Goal: Task Accomplishment & Management: Use online tool/utility

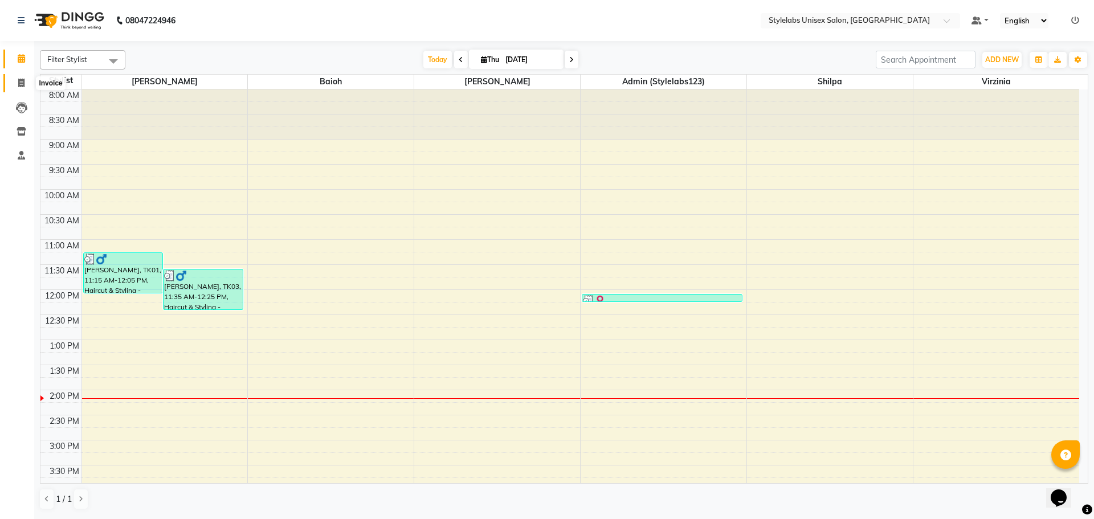
click at [19, 81] on icon at bounding box center [21, 83] width 6 height 9
select select "service"
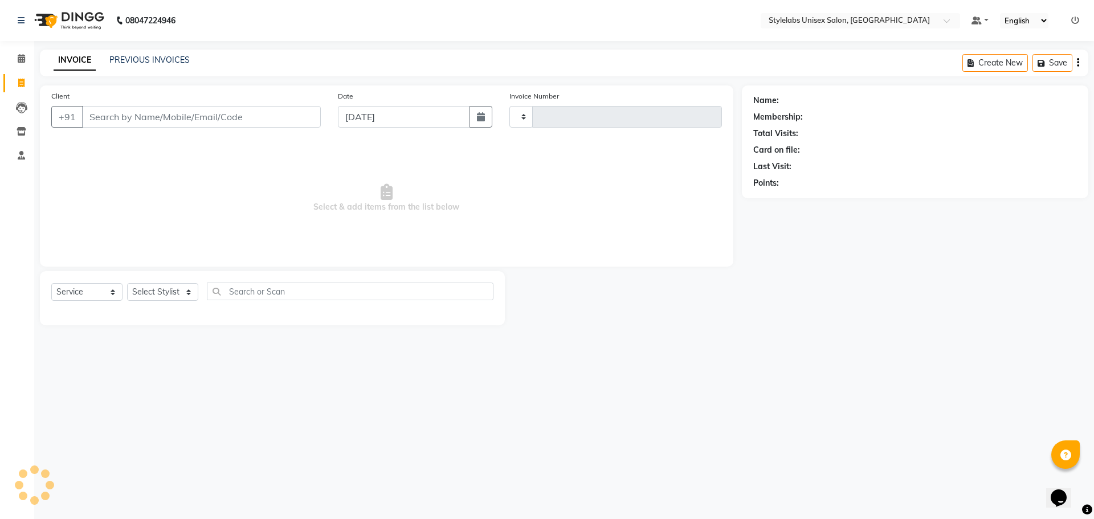
type input "1837"
select select "6674"
click at [184, 291] on select "Select Stylist Admin (stylelabs123) [PERSON_NAME] Manager Manager stylelabs [PE…" at bounding box center [162, 292] width 71 height 18
select select "58901"
click at [127, 283] on select "Select Stylist Admin (stylelabs123) [PERSON_NAME] Manager Manager stylelabs [PE…" at bounding box center [162, 292] width 71 height 18
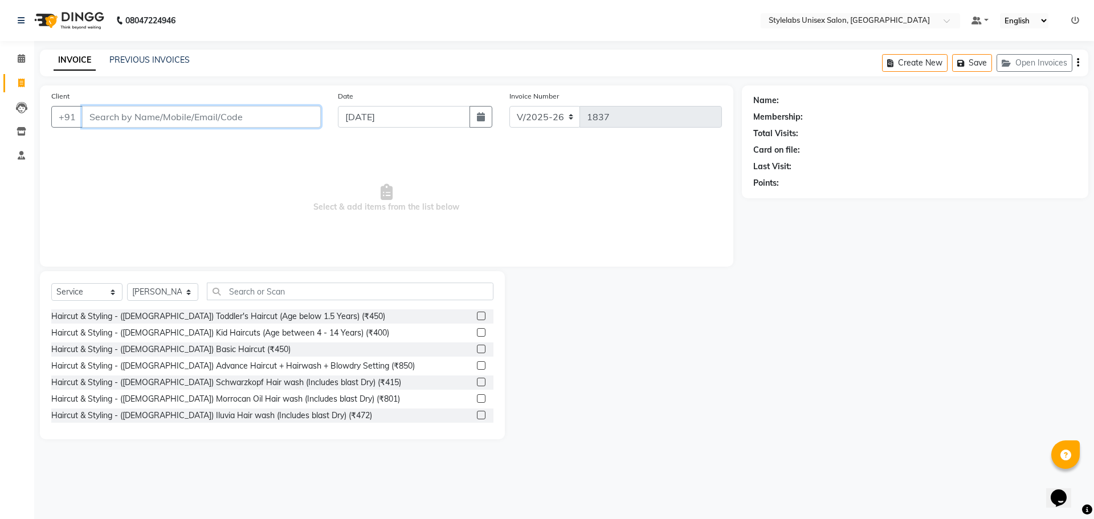
click at [187, 112] on input "Client" at bounding box center [201, 117] width 239 height 22
type input "9"
type input "8923609139"
click at [289, 114] on span "Add Client" at bounding box center [291, 116] width 45 height 11
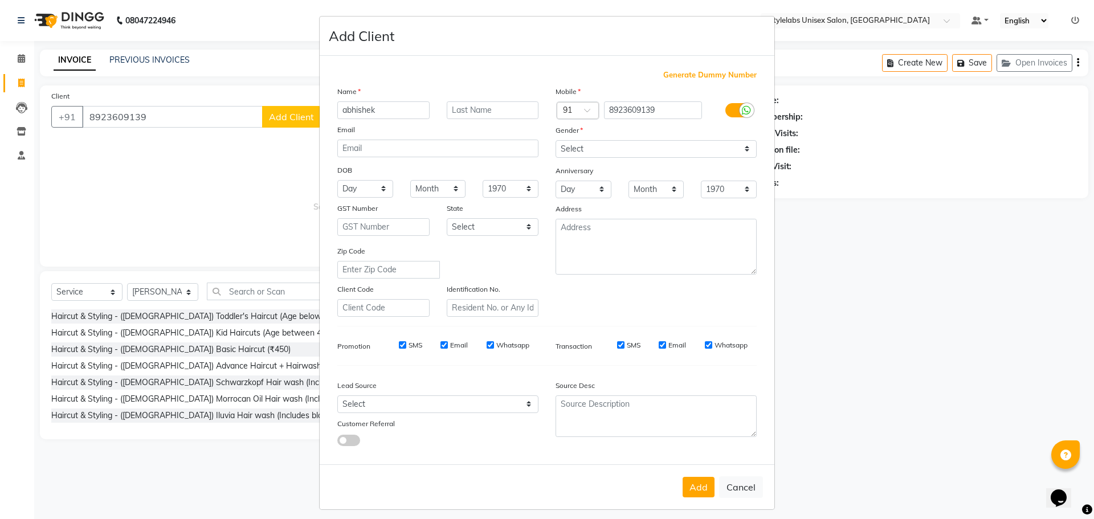
type input "abhishek"
click at [749, 149] on select "Select [DEMOGRAPHIC_DATA] [DEMOGRAPHIC_DATA] Other Prefer Not To Say" at bounding box center [656, 149] width 201 height 18
select select "[DEMOGRAPHIC_DATA]"
click at [556, 140] on select "Select [DEMOGRAPHIC_DATA] [DEMOGRAPHIC_DATA] Other Prefer Not To Say" at bounding box center [656, 149] width 201 height 18
click at [692, 491] on button "Add" at bounding box center [699, 487] width 32 height 21
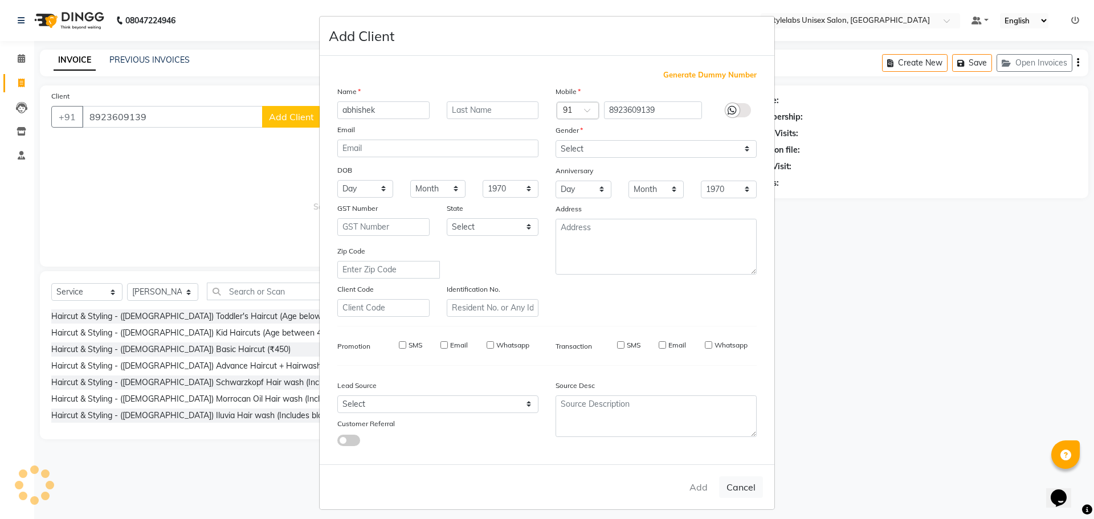
type input "89******39"
select select
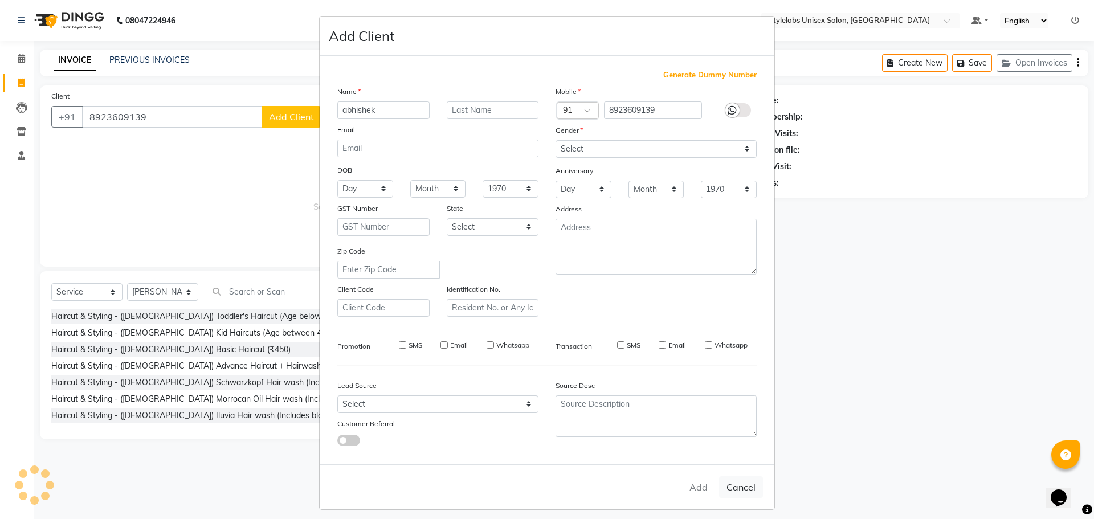
select select
checkbox input "false"
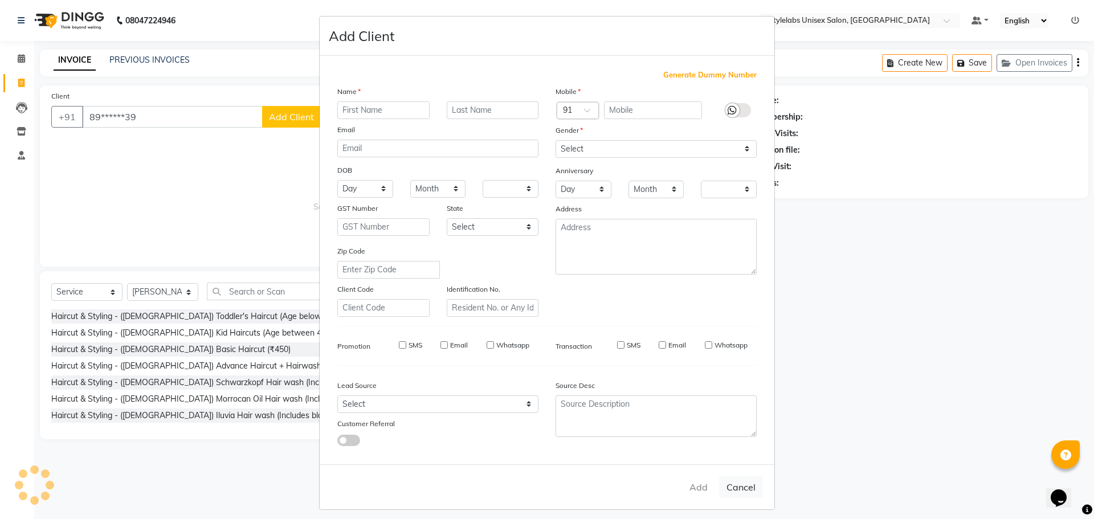
checkbox input "false"
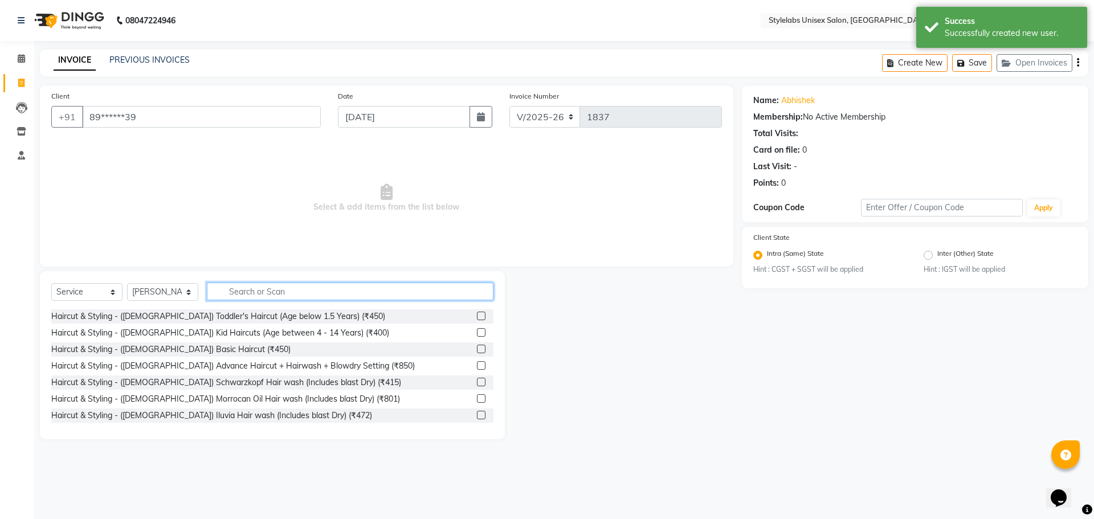
click at [235, 293] on input "text" at bounding box center [350, 292] width 287 height 18
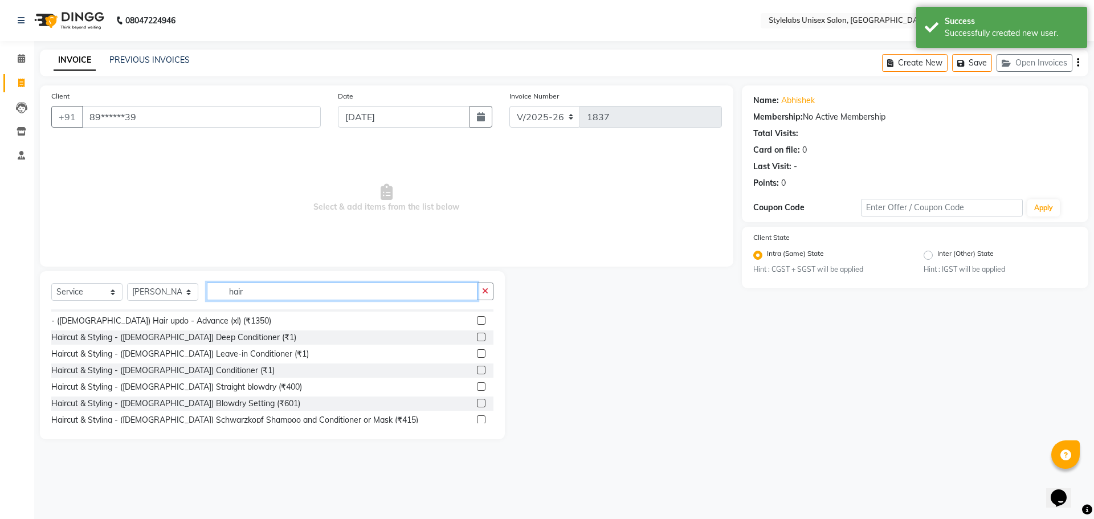
scroll to position [712, 0]
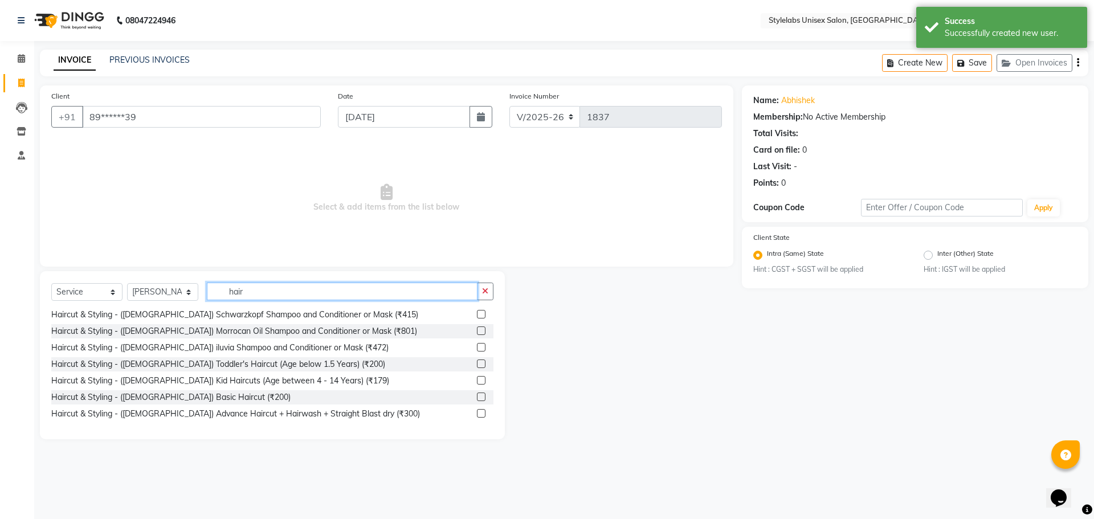
type input "hair"
click at [477, 413] on label at bounding box center [481, 413] width 9 height 9
click at [477, 413] on input "checkbox" at bounding box center [480, 413] width 7 height 7
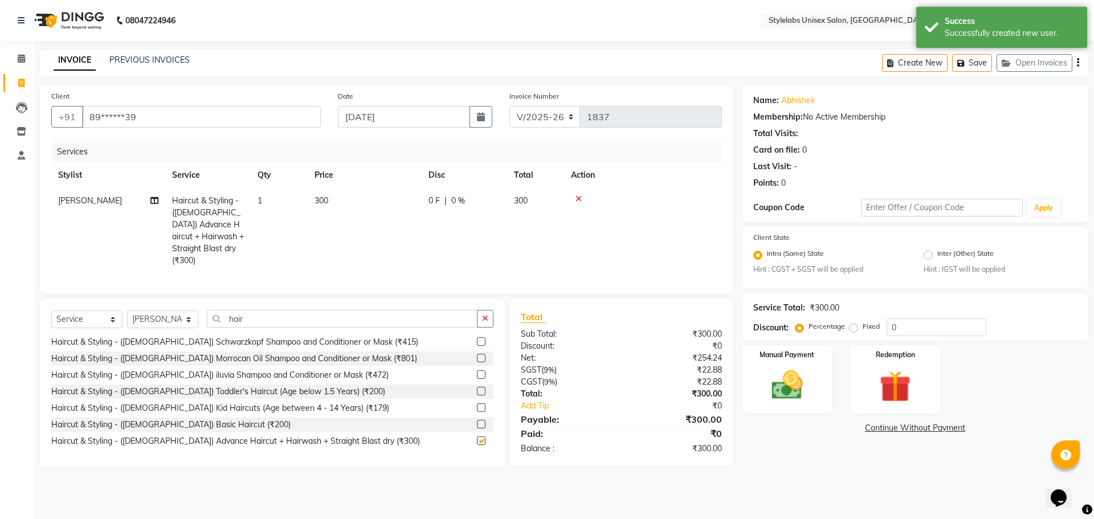
checkbox input "false"
drag, startPoint x: 483, startPoint y: 311, endPoint x: 475, endPoint y: 299, distance: 14.9
click at [477, 305] on div "Select Service Product Membership Package Voucher Prepaid Gift Card Select Styl…" at bounding box center [272, 383] width 465 height 168
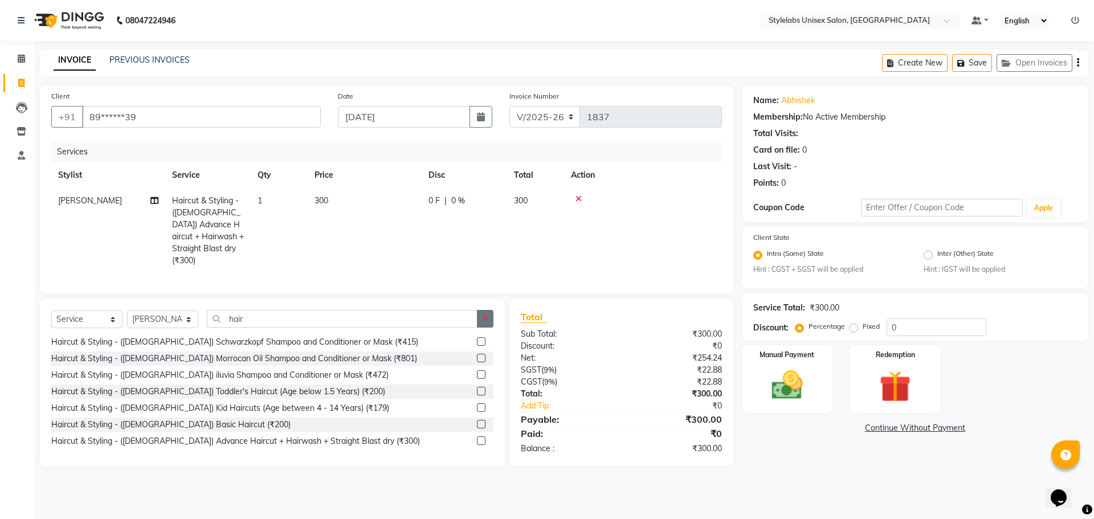
click at [487, 315] on icon "button" at bounding box center [485, 319] width 6 height 8
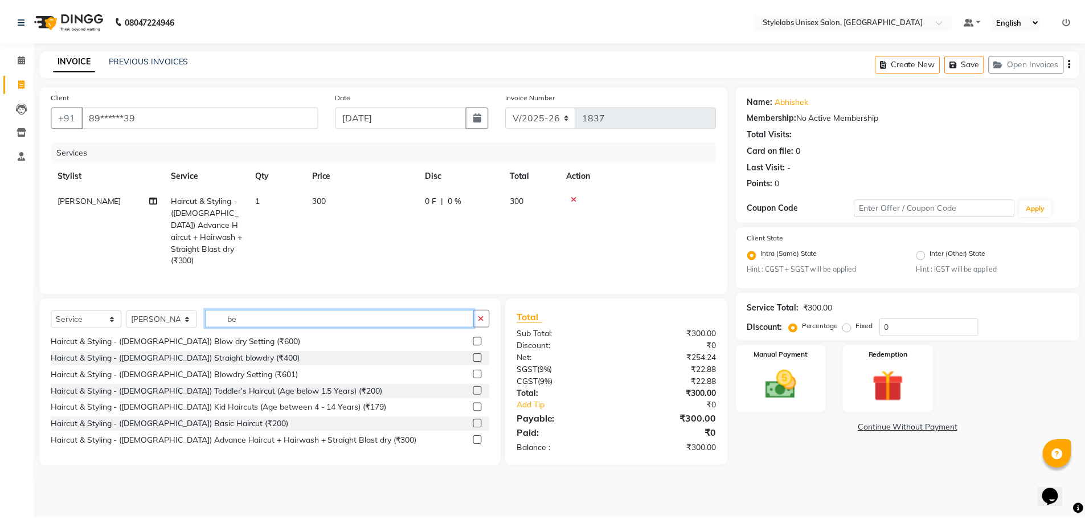
scroll to position [0, 0]
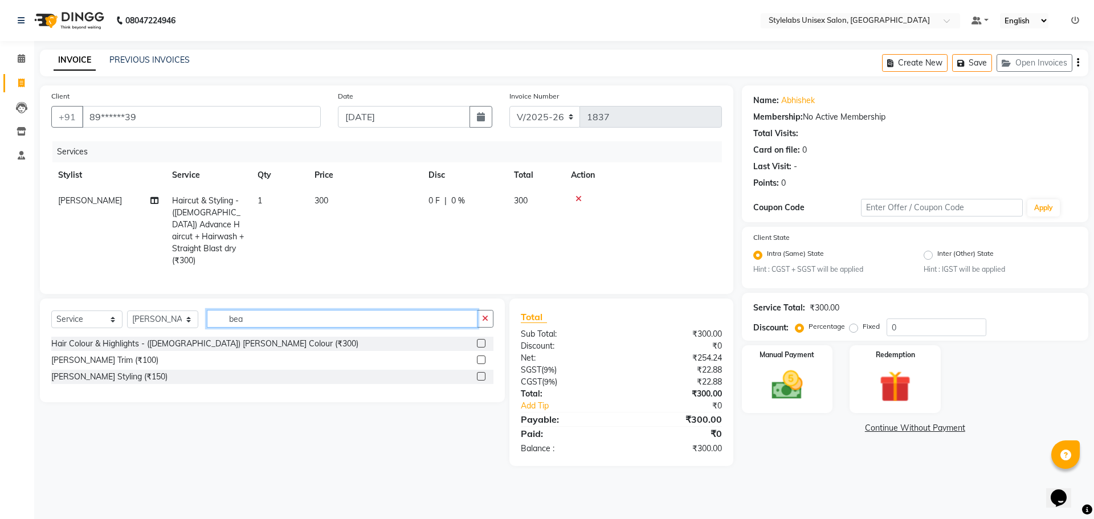
type input "bea"
click at [481, 373] on label at bounding box center [481, 376] width 9 height 9
click at [481, 373] on input "checkbox" at bounding box center [480, 376] width 7 height 7
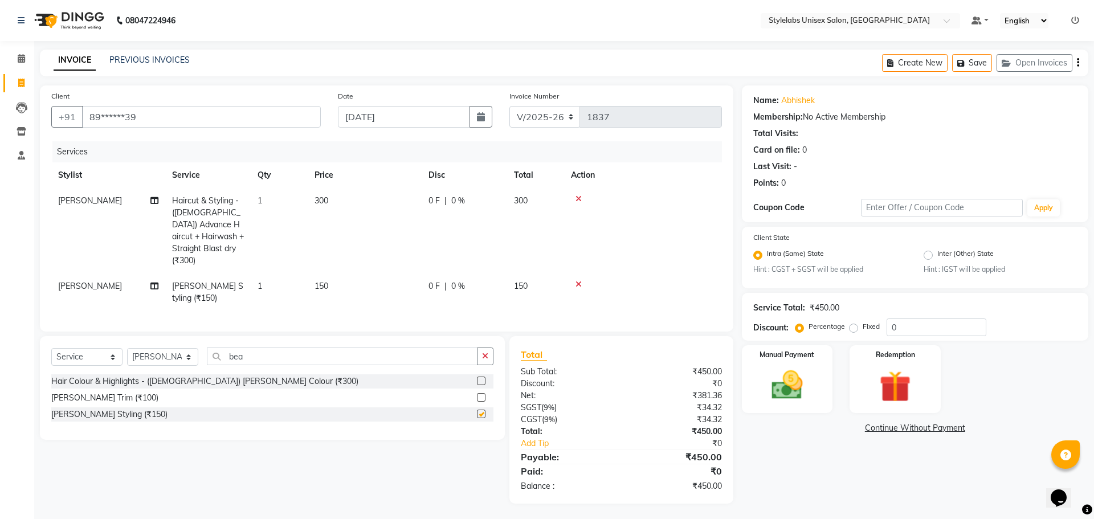
checkbox input "false"
click at [483, 352] on icon "button" at bounding box center [485, 356] width 6 height 8
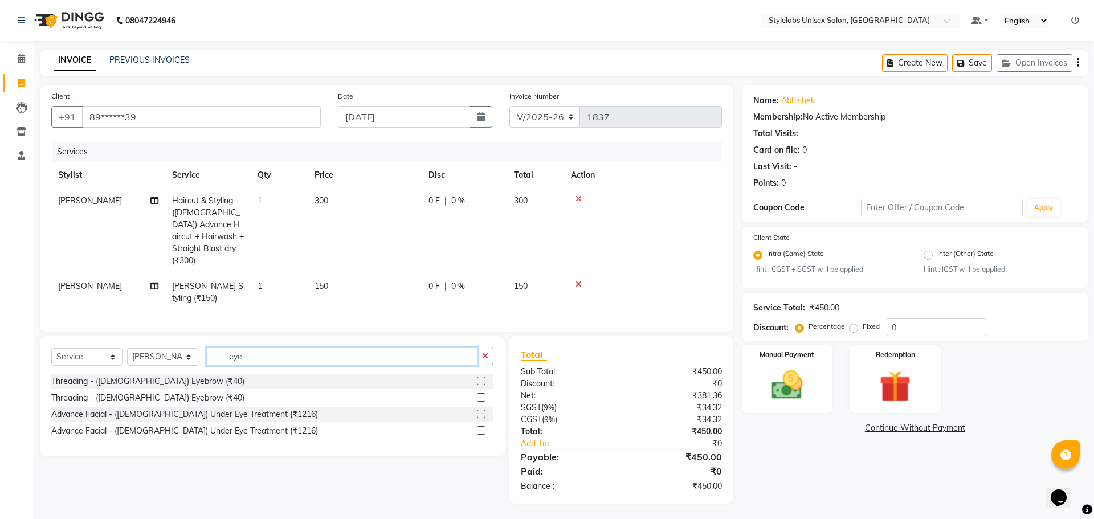
type input "eye"
click at [481, 398] on div at bounding box center [480, 399] width 7 height 12
click at [482, 398] on div at bounding box center [480, 399] width 7 height 12
click at [482, 397] on label at bounding box center [481, 397] width 9 height 9
click at [482, 397] on input "checkbox" at bounding box center [480, 397] width 7 height 7
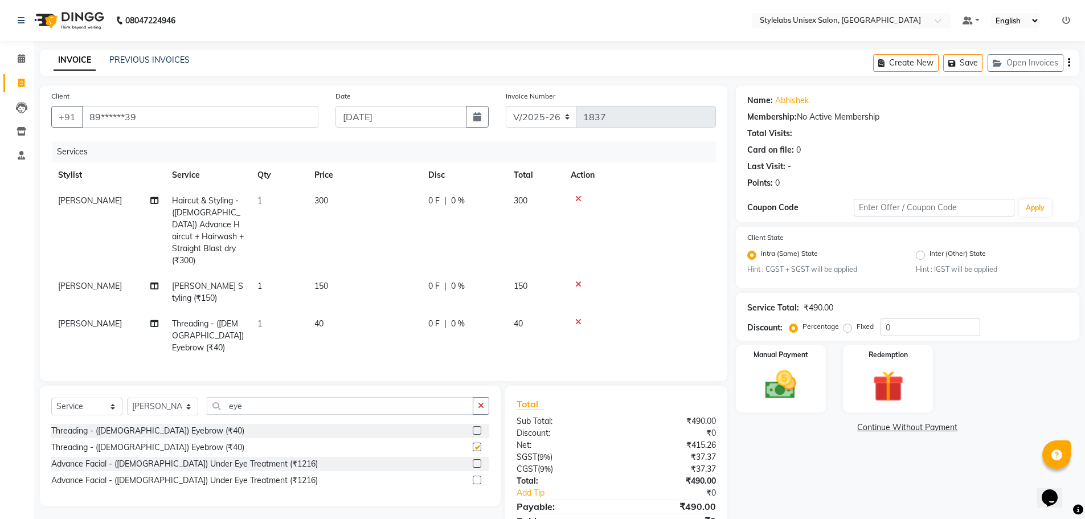
checkbox input "false"
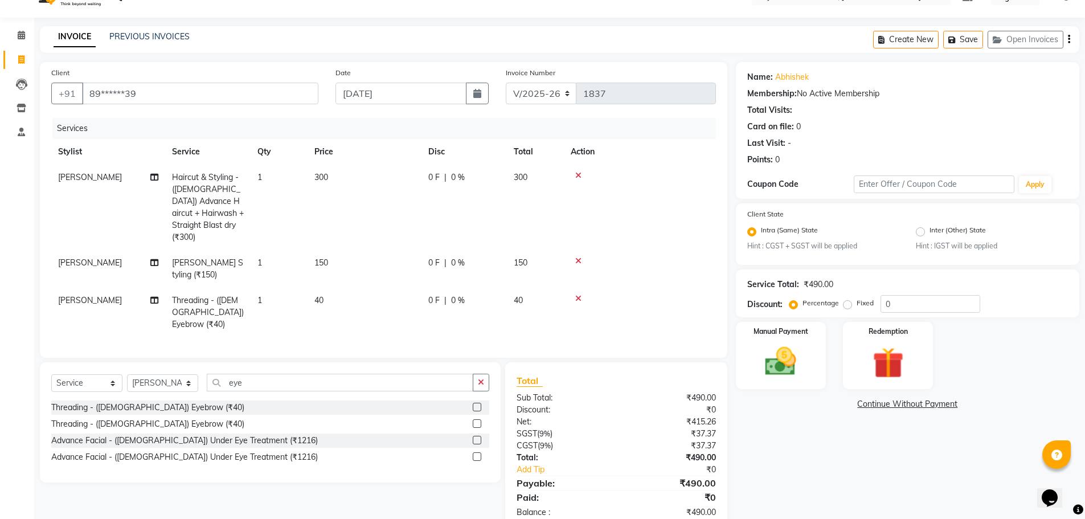
scroll to position [36, 0]
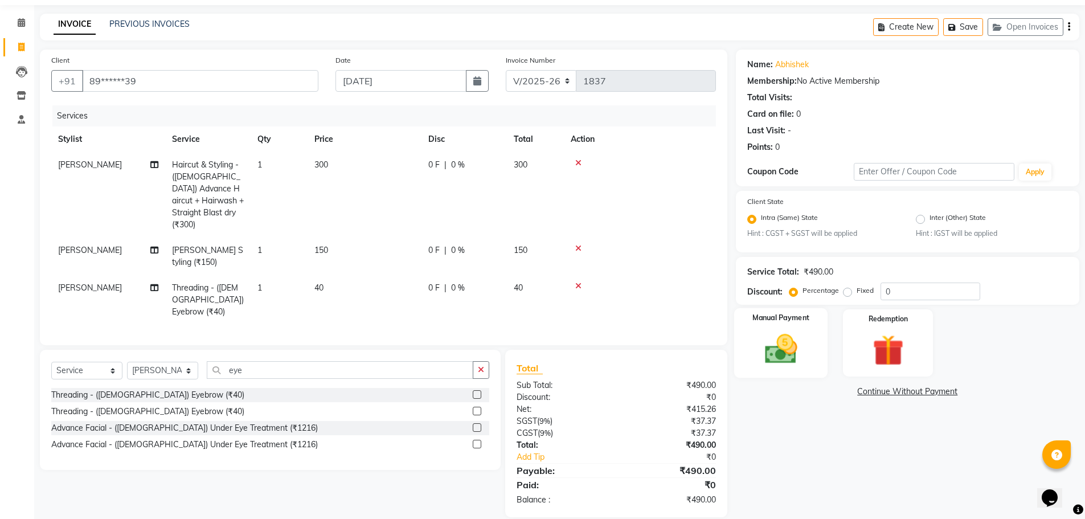
click at [775, 332] on img at bounding box center [781, 349] width 52 height 37
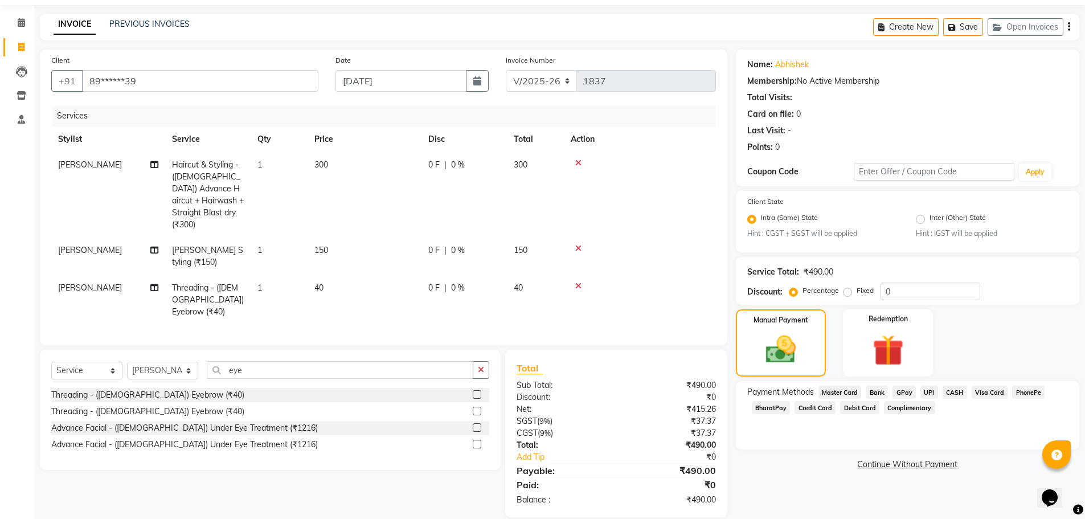
click at [933, 388] on span "UPI" at bounding box center [930, 392] width 18 height 13
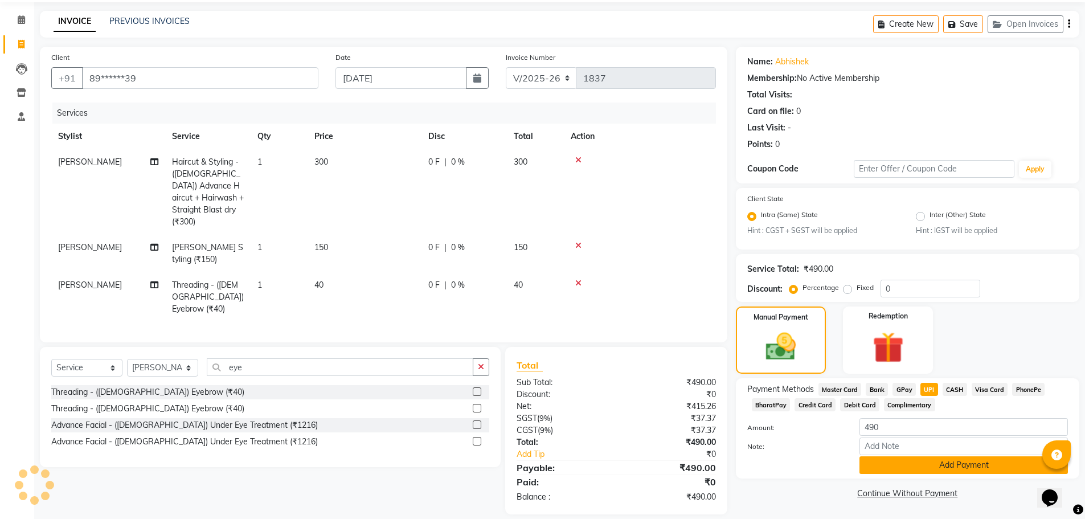
click at [934, 468] on button "Add Payment" at bounding box center [964, 465] width 209 height 18
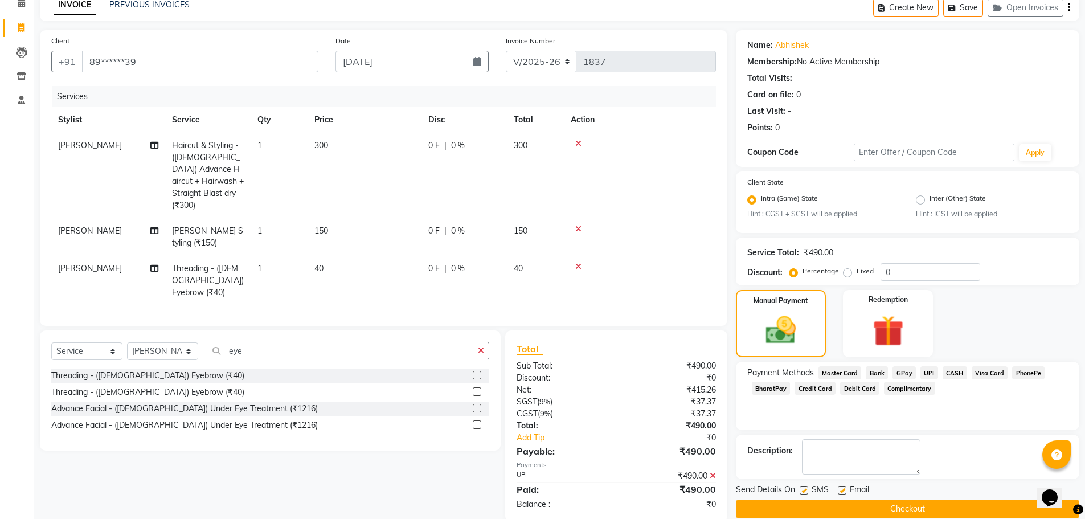
scroll to position [71, 0]
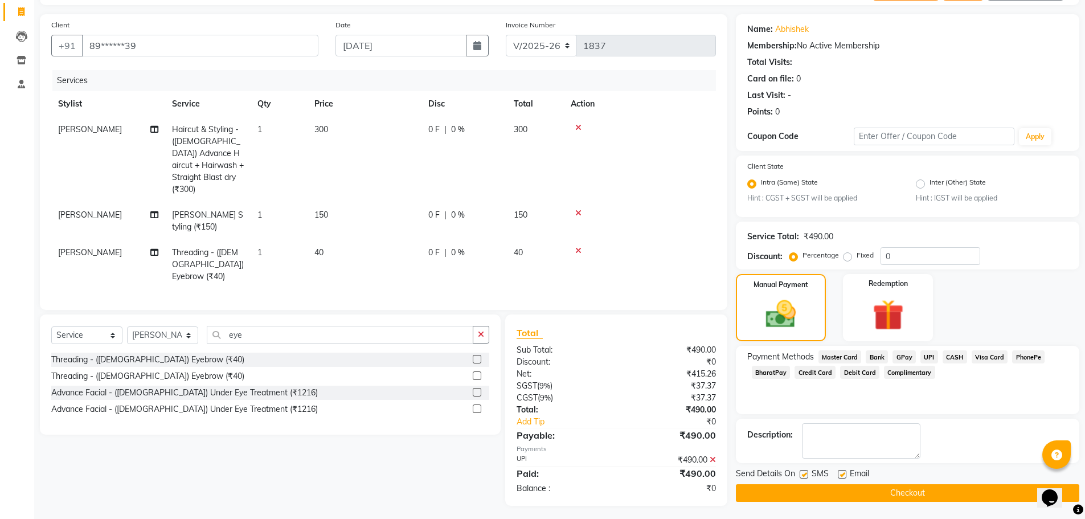
click at [932, 497] on button "Checkout" at bounding box center [908, 493] width 344 height 18
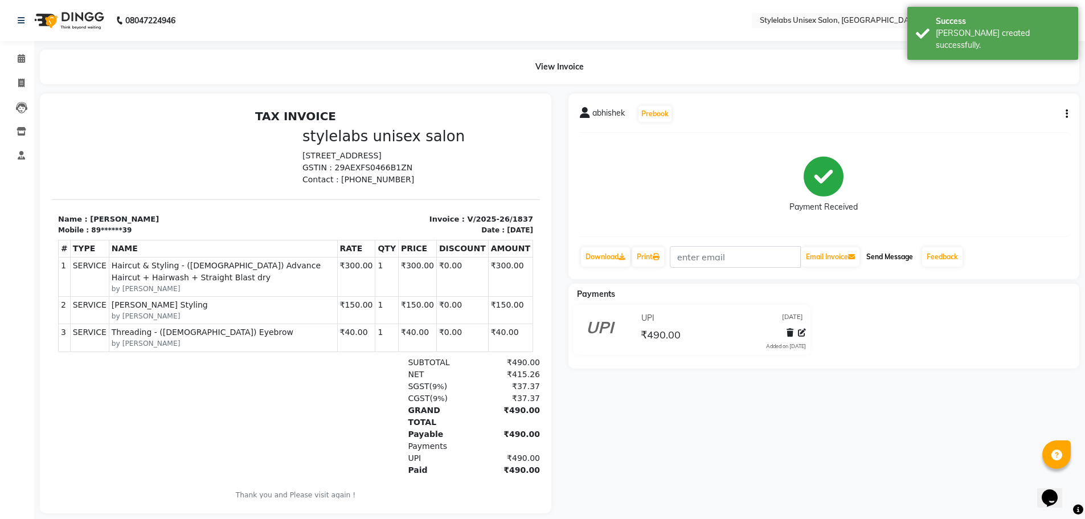
click at [899, 255] on button "Send Message" at bounding box center [890, 256] width 56 height 19
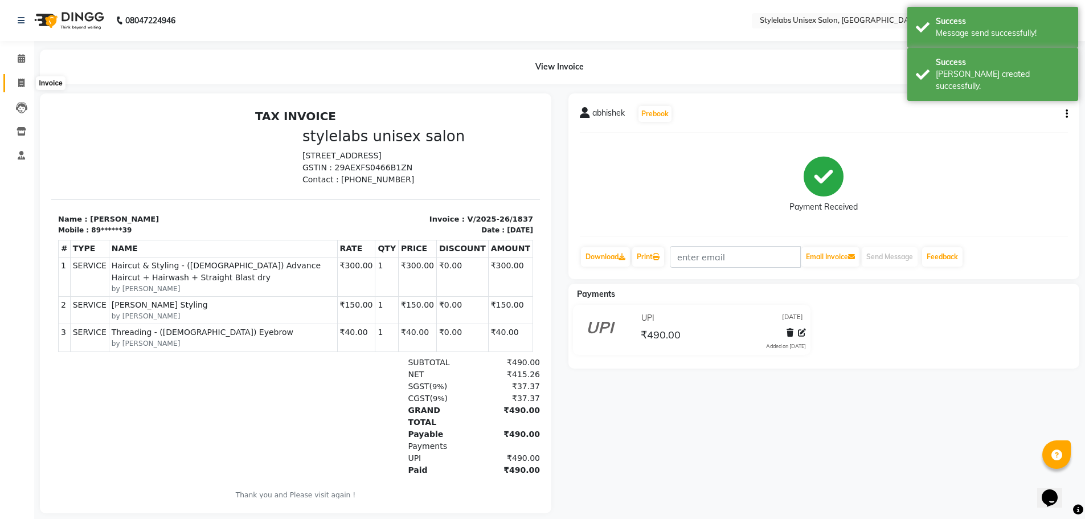
drag, startPoint x: 26, startPoint y: 80, endPoint x: 13, endPoint y: 81, distance: 12.6
click at [24, 79] on span at bounding box center [21, 83] width 20 height 13
select select "6674"
select select "service"
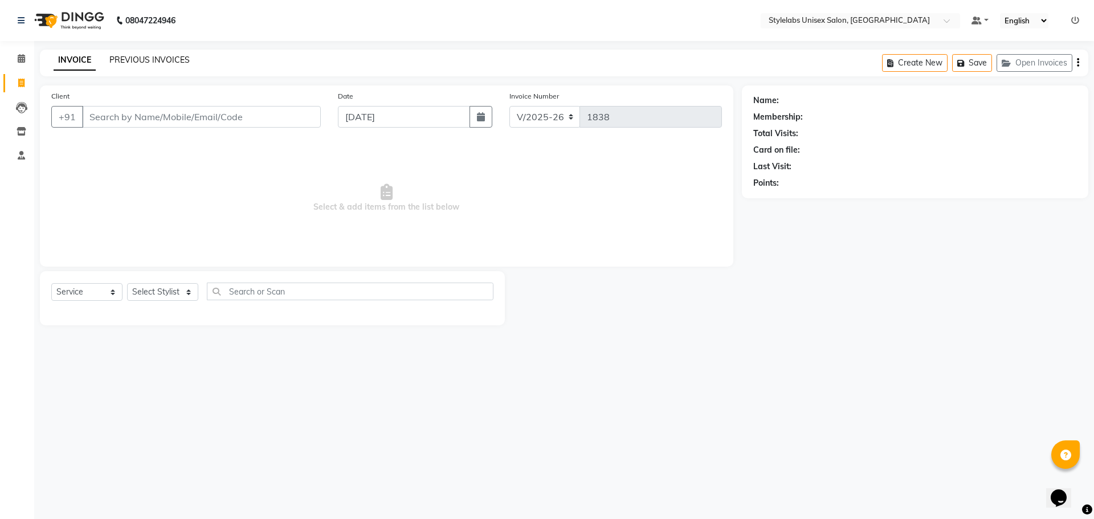
click at [134, 55] on div "INVOICE PREVIOUS INVOICES Create New Save Open Invoices" at bounding box center [564, 63] width 1048 height 27
click at [145, 58] on link "PREVIOUS INVOICES" at bounding box center [149, 60] width 80 height 10
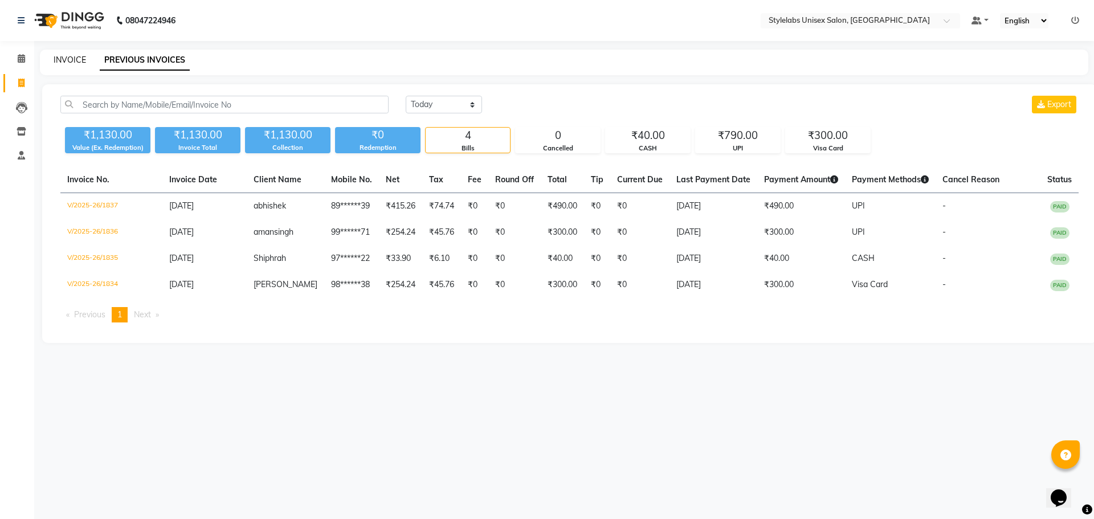
click at [69, 55] on link "INVOICE" at bounding box center [70, 60] width 32 height 10
select select "service"
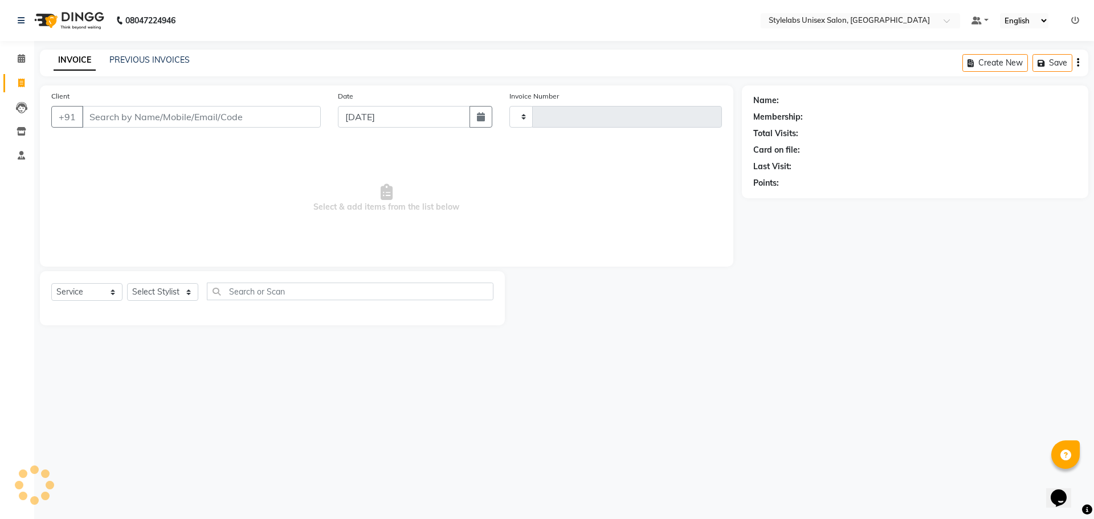
type input "1838"
select select "6674"
